Goal: Task Accomplishment & Management: Complete application form

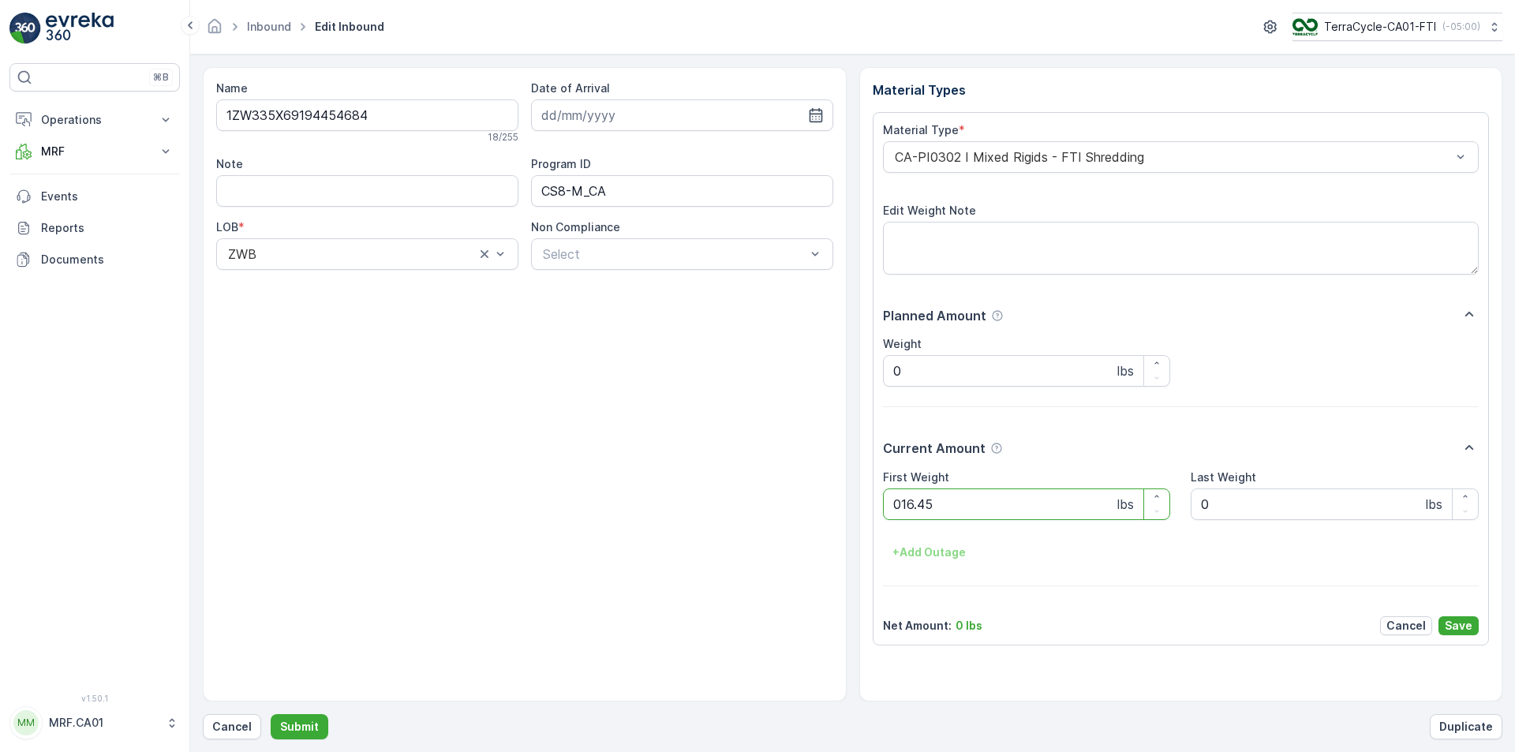
click at [271, 714] on button "Submit" at bounding box center [300, 726] width 58 height 25
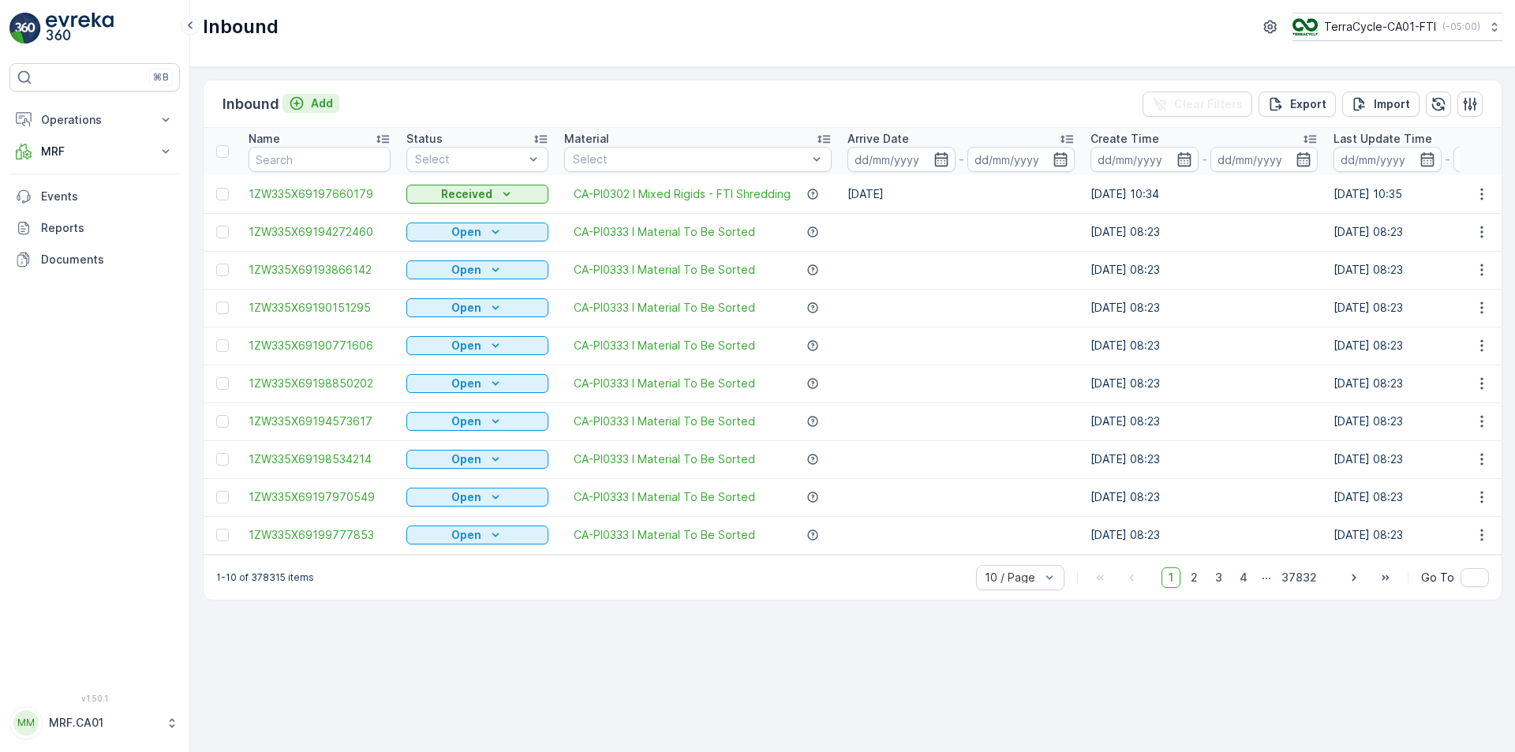
click at [321, 102] on p "Add" at bounding box center [322, 103] width 22 height 16
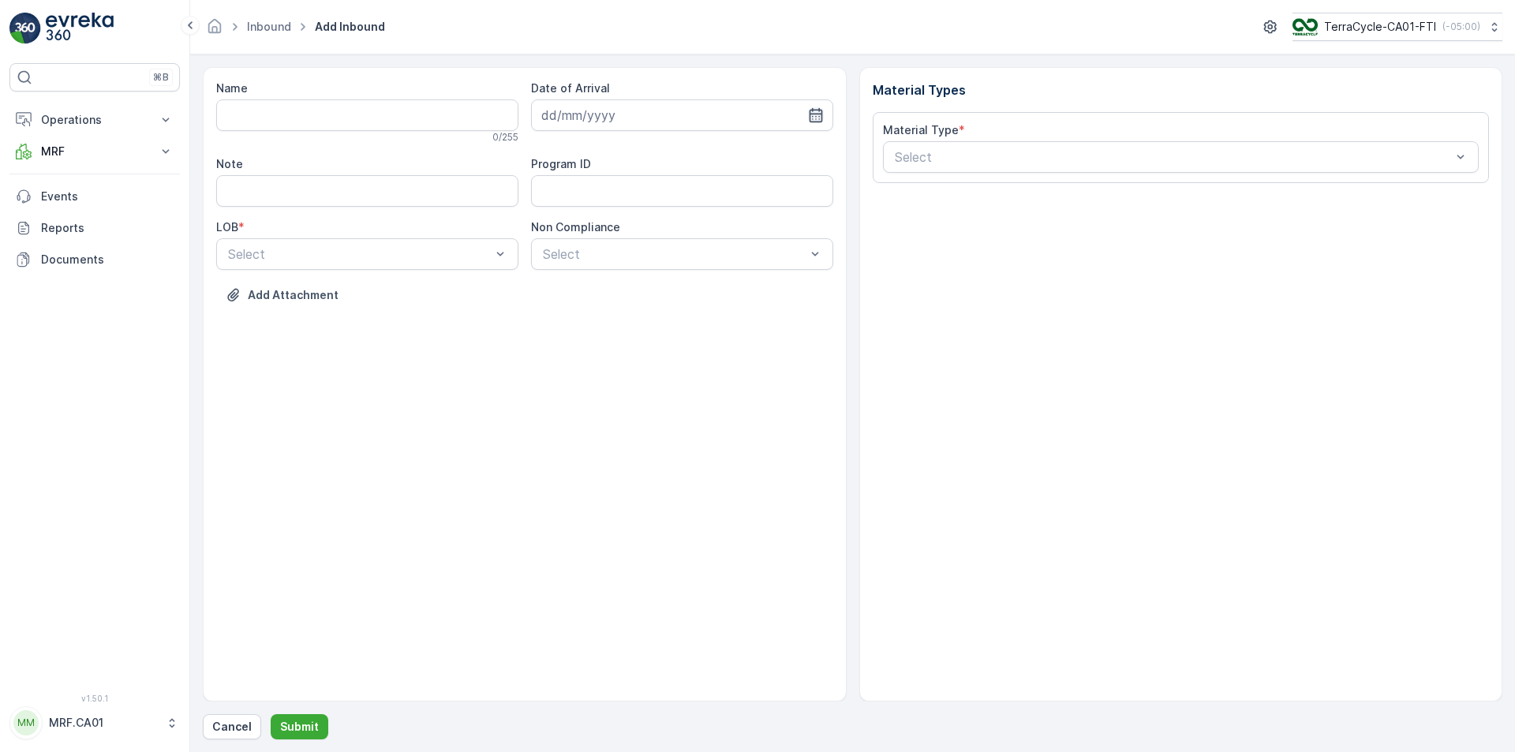
click at [813, 115] on icon "button" at bounding box center [816, 115] width 16 height 16
click at [645, 241] on div "10" at bounding box center [642, 246] width 25 height 25
type input "[DATE]"
click at [330, 110] on input "Name" at bounding box center [367, 115] width 302 height 32
click at [406, 319] on div "ZWB" at bounding box center [367, 319] width 283 height 14
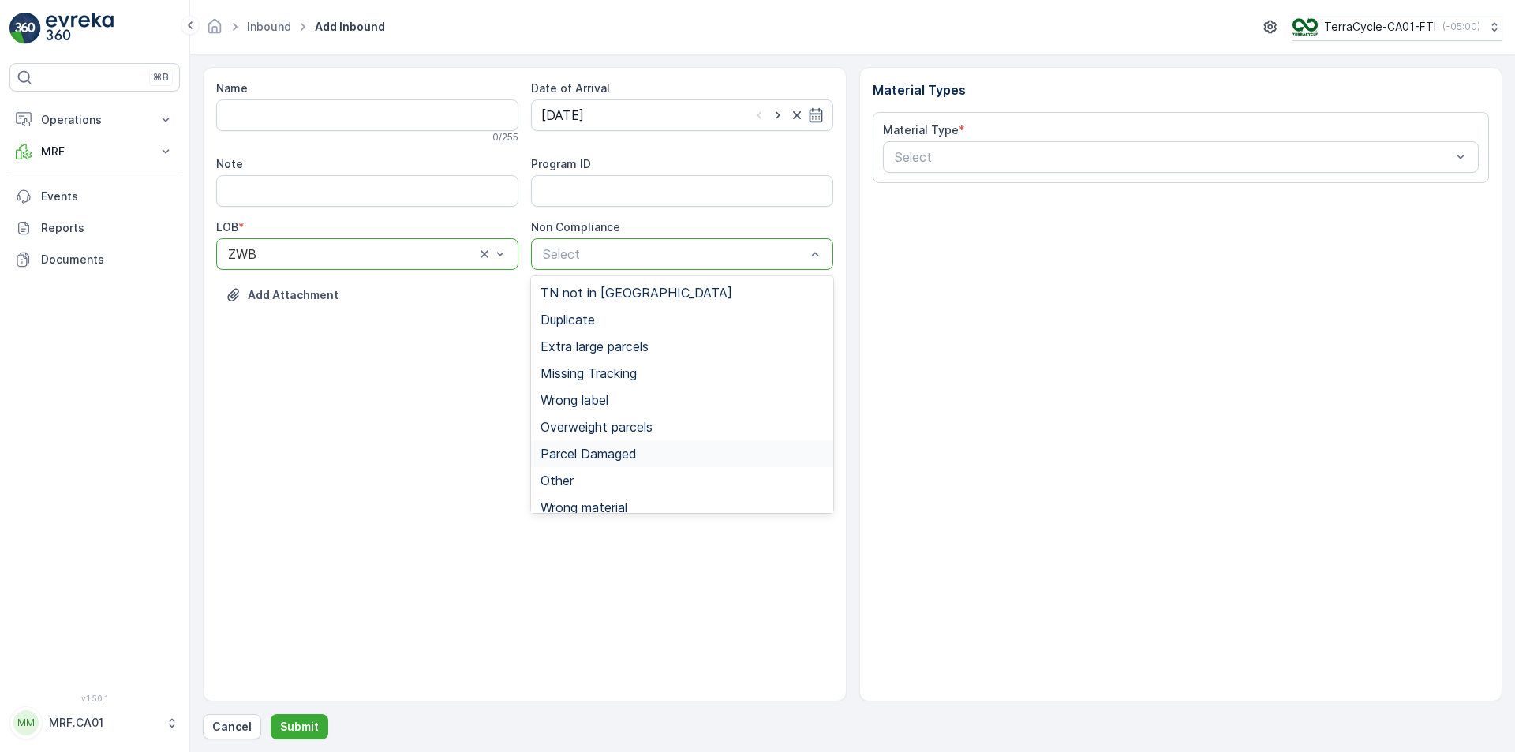
click at [613, 457] on span "Parcel Damaged" at bounding box center [588, 454] width 96 height 14
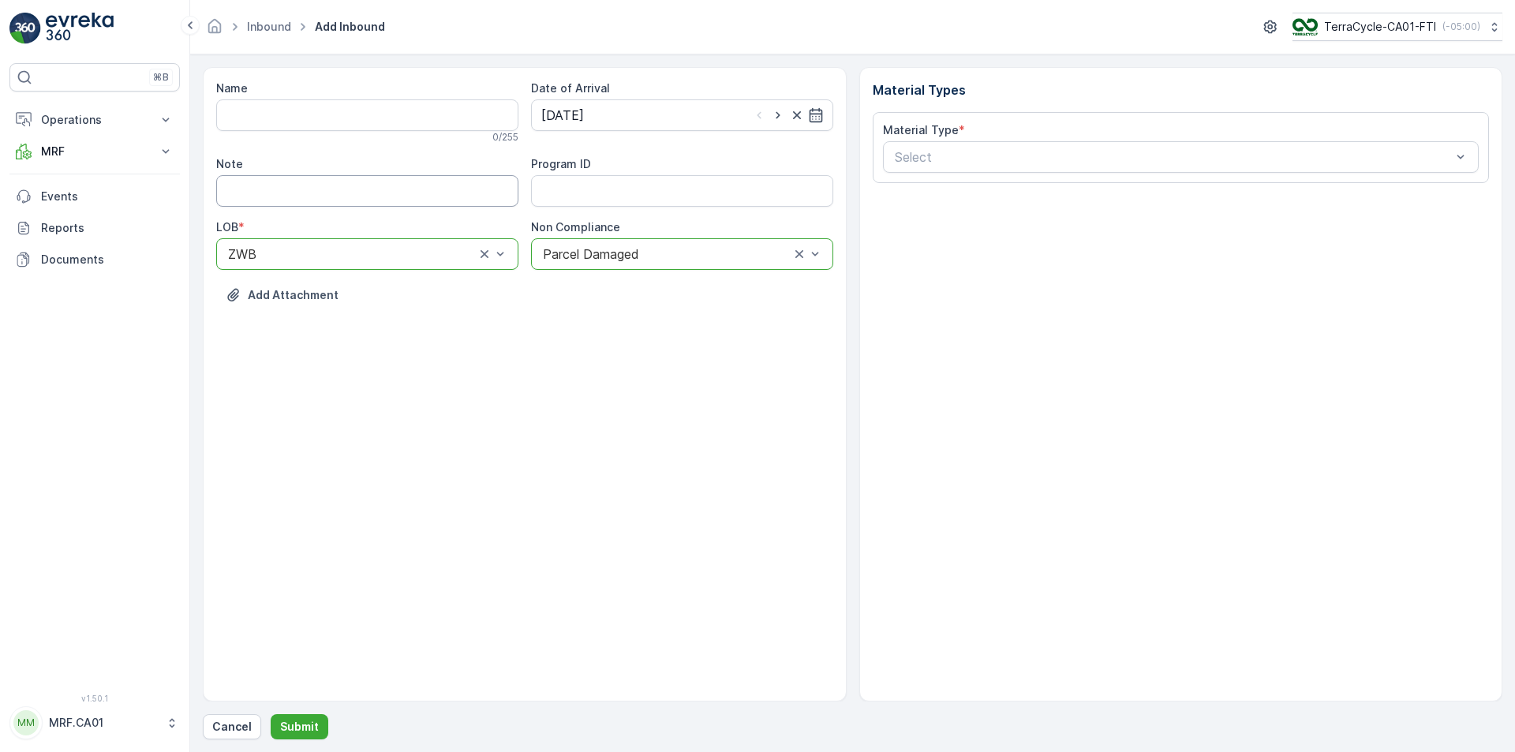
click at [301, 191] on input "Note" at bounding box center [367, 191] width 302 height 32
type input "label was sun damaged and could not read"
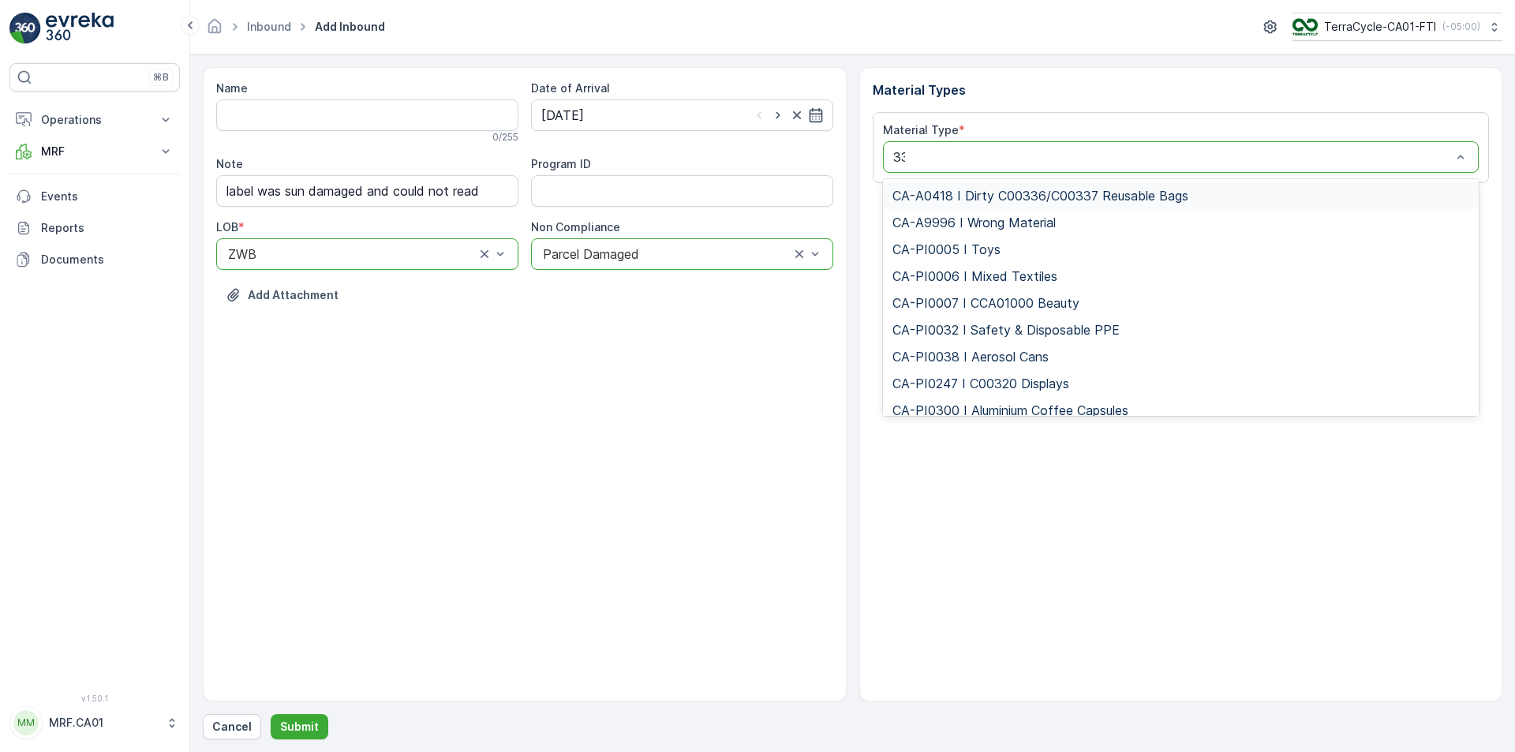
type input "333"
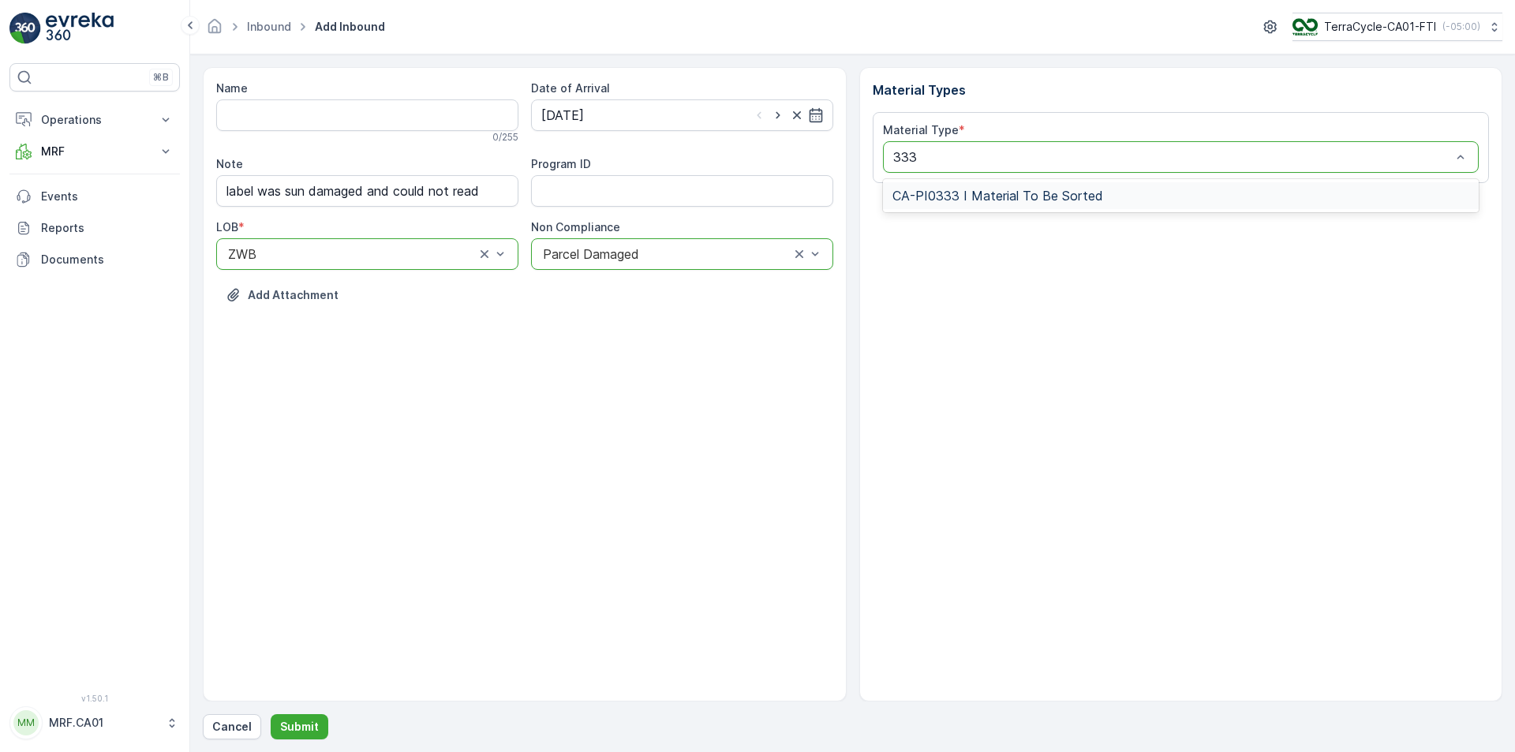
drag, startPoint x: 1150, startPoint y: 212, endPoint x: 1141, endPoint y: 211, distance: 9.5
click at [1144, 211] on div "Material Types Material Type * 1 result available for search term 333. Use Up a…" at bounding box center [1181, 384] width 644 height 634
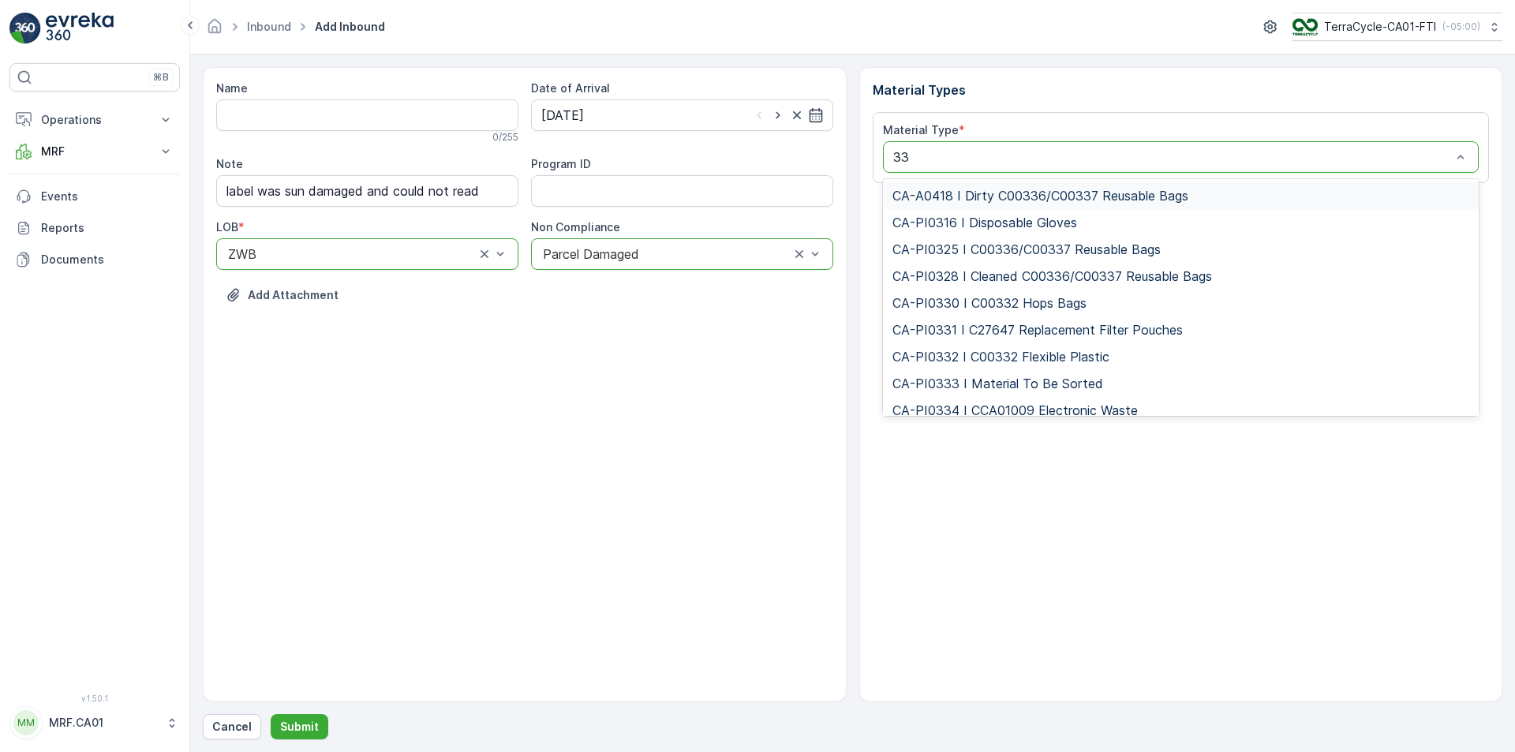
type input "333"
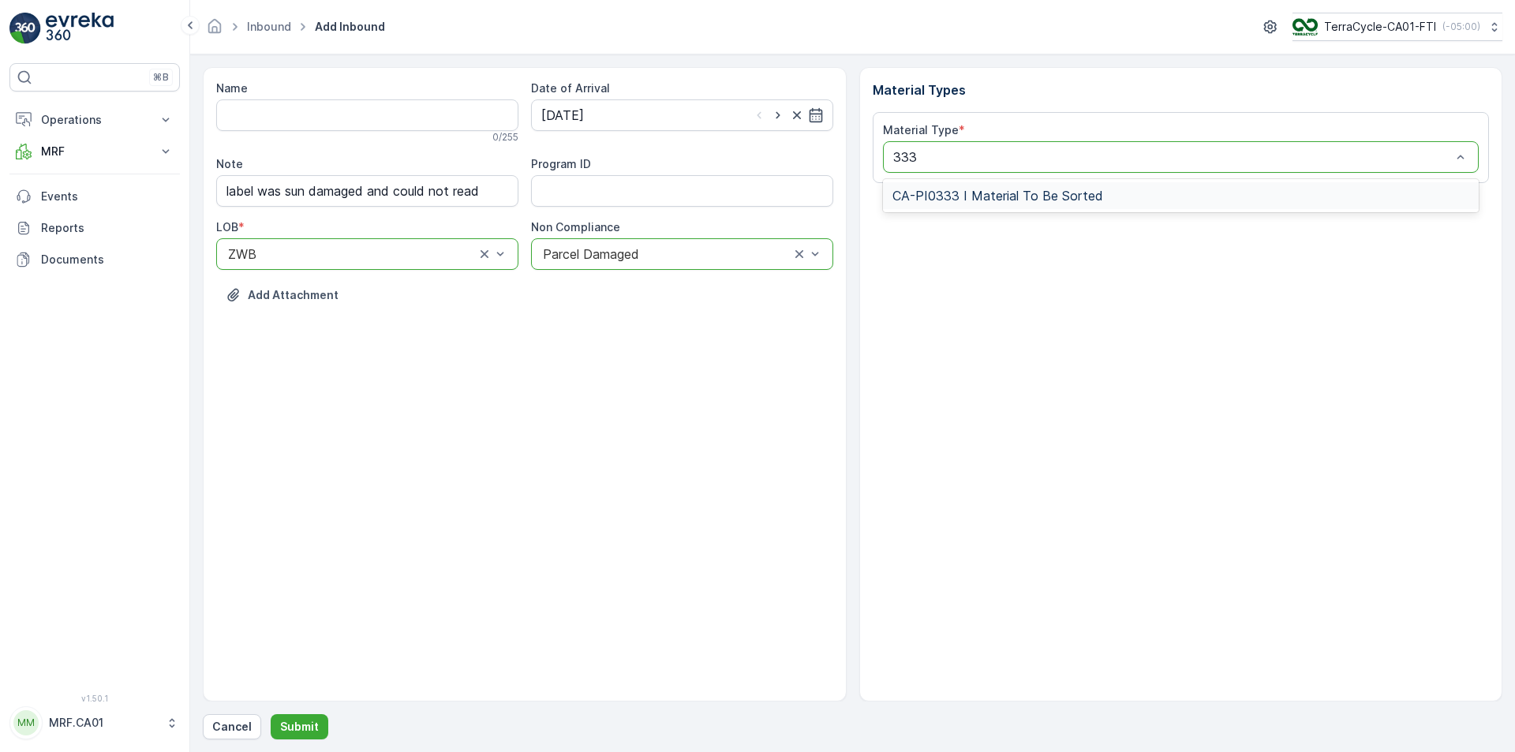
click at [1016, 202] on span "CA-PI0333 I Material To Be Sorted" at bounding box center [997, 196] width 211 height 14
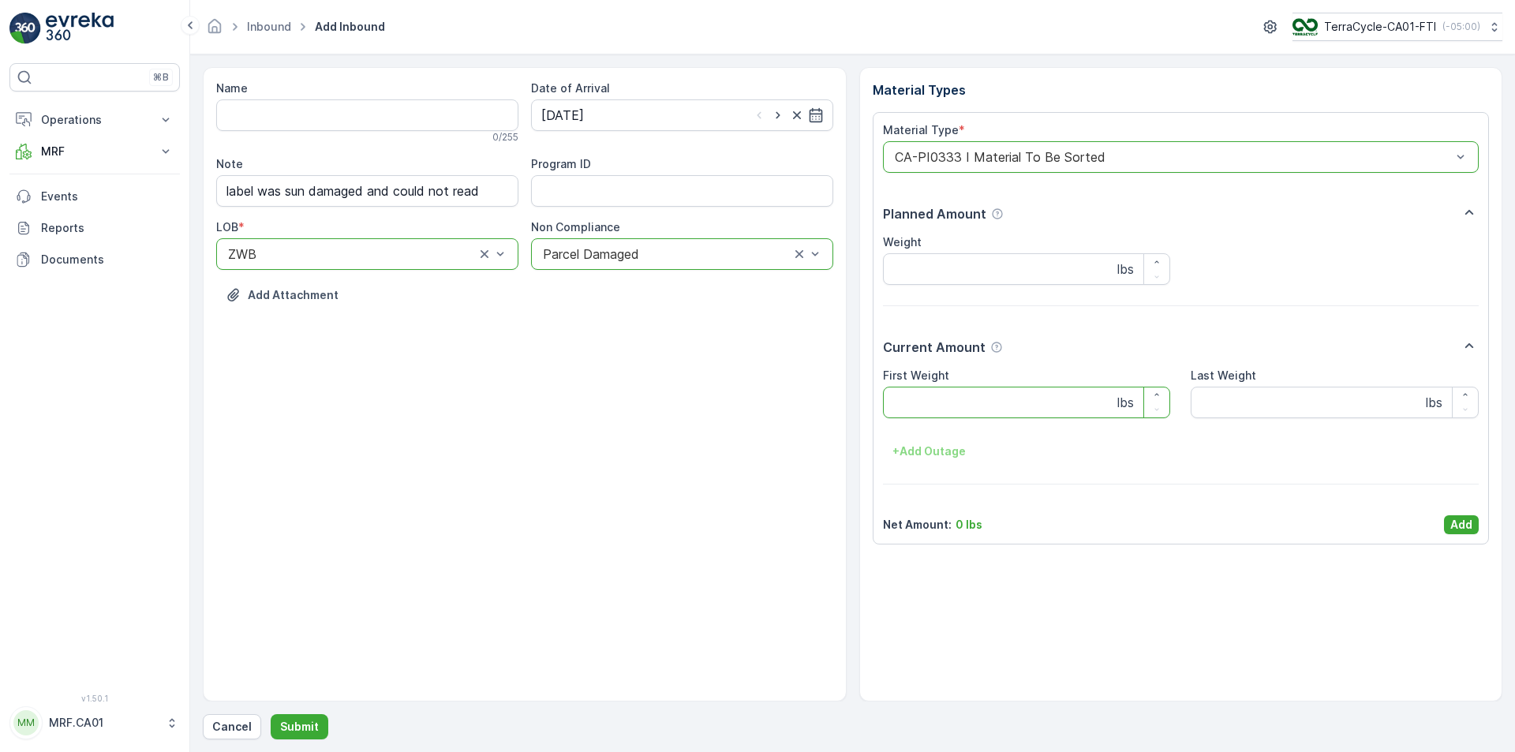
click at [993, 399] on Weight "First Weight" at bounding box center [1027, 403] width 288 height 32
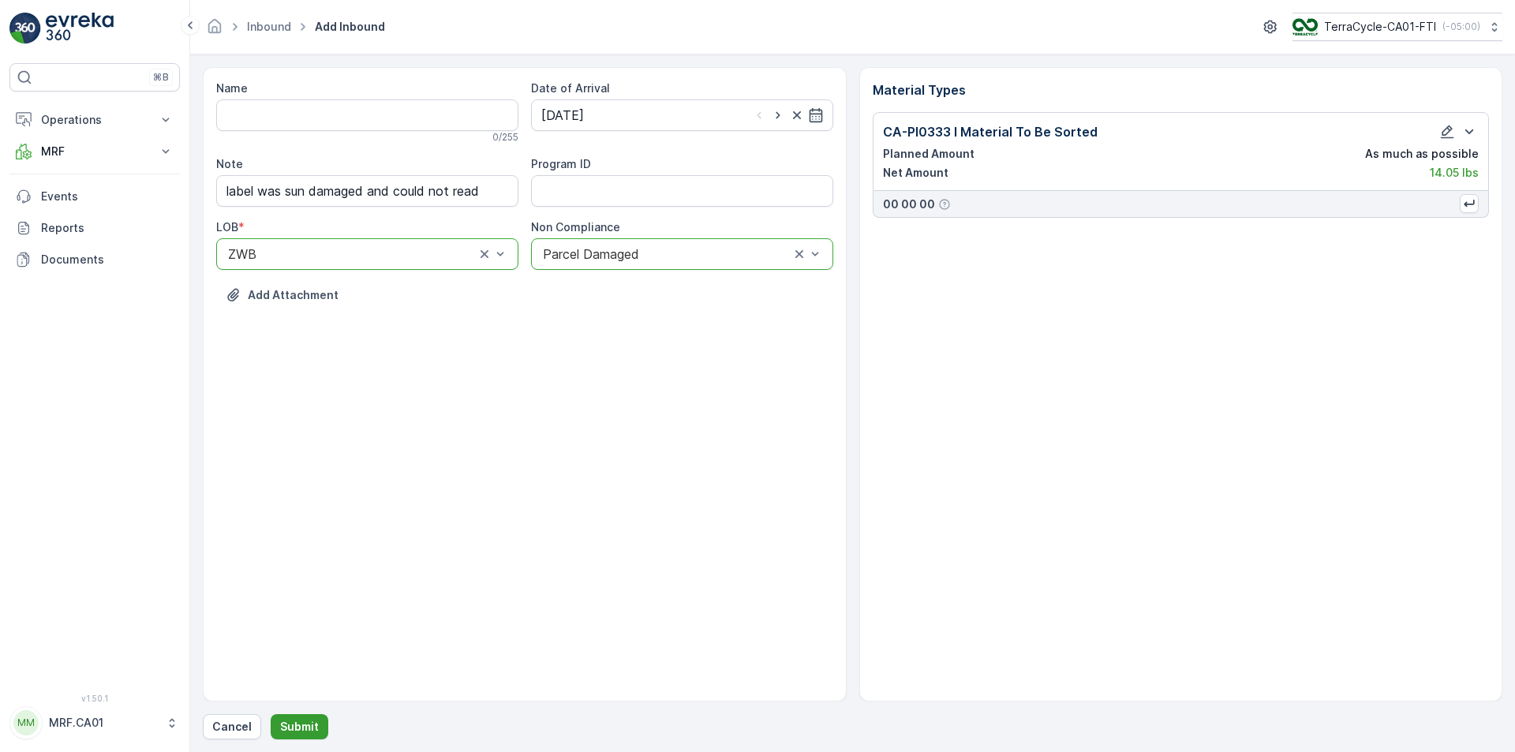
click at [314, 725] on p "Submit" at bounding box center [299, 727] width 39 height 16
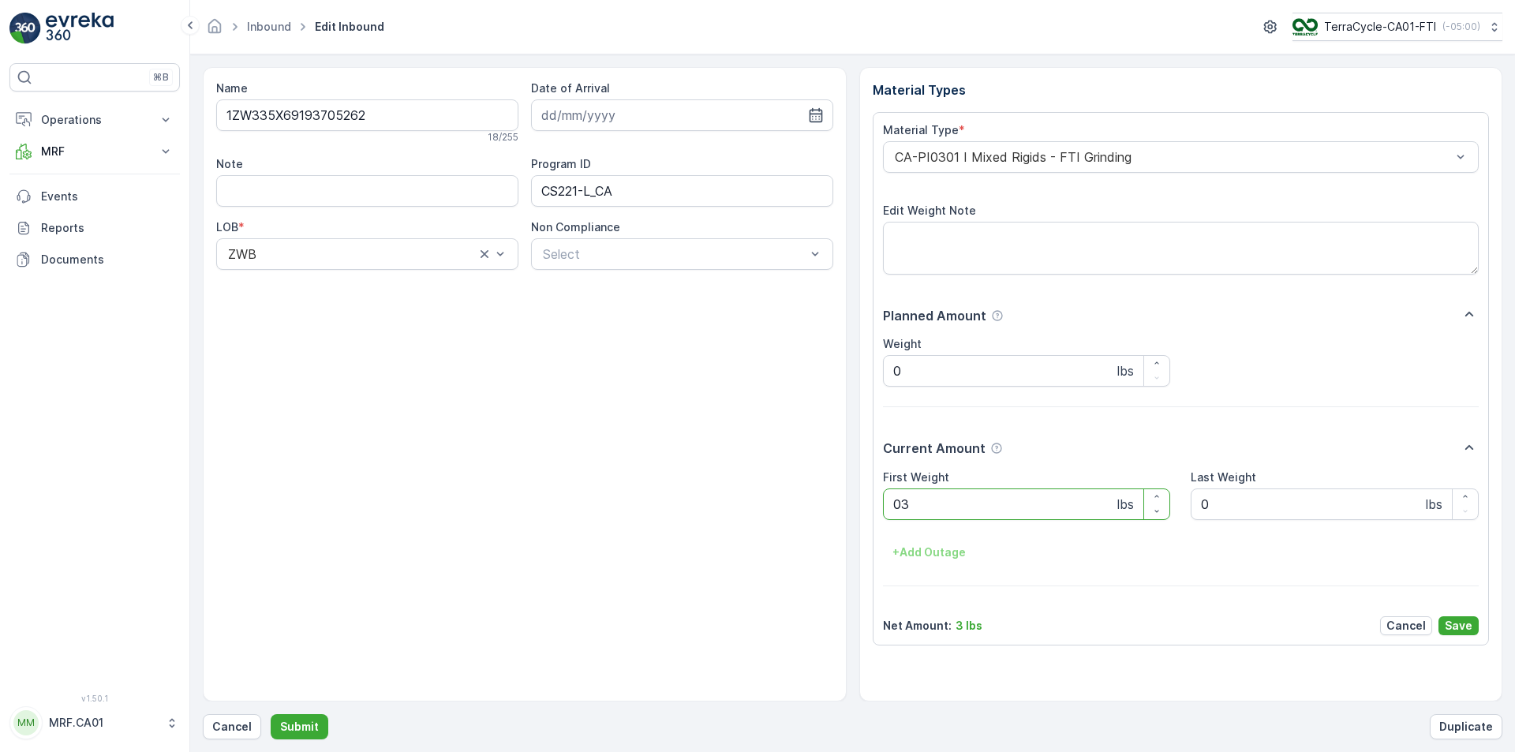
type Weight "032"
click at [271, 714] on button "Submit" at bounding box center [300, 726] width 58 height 25
